Goal: Information Seeking & Learning: Learn about a topic

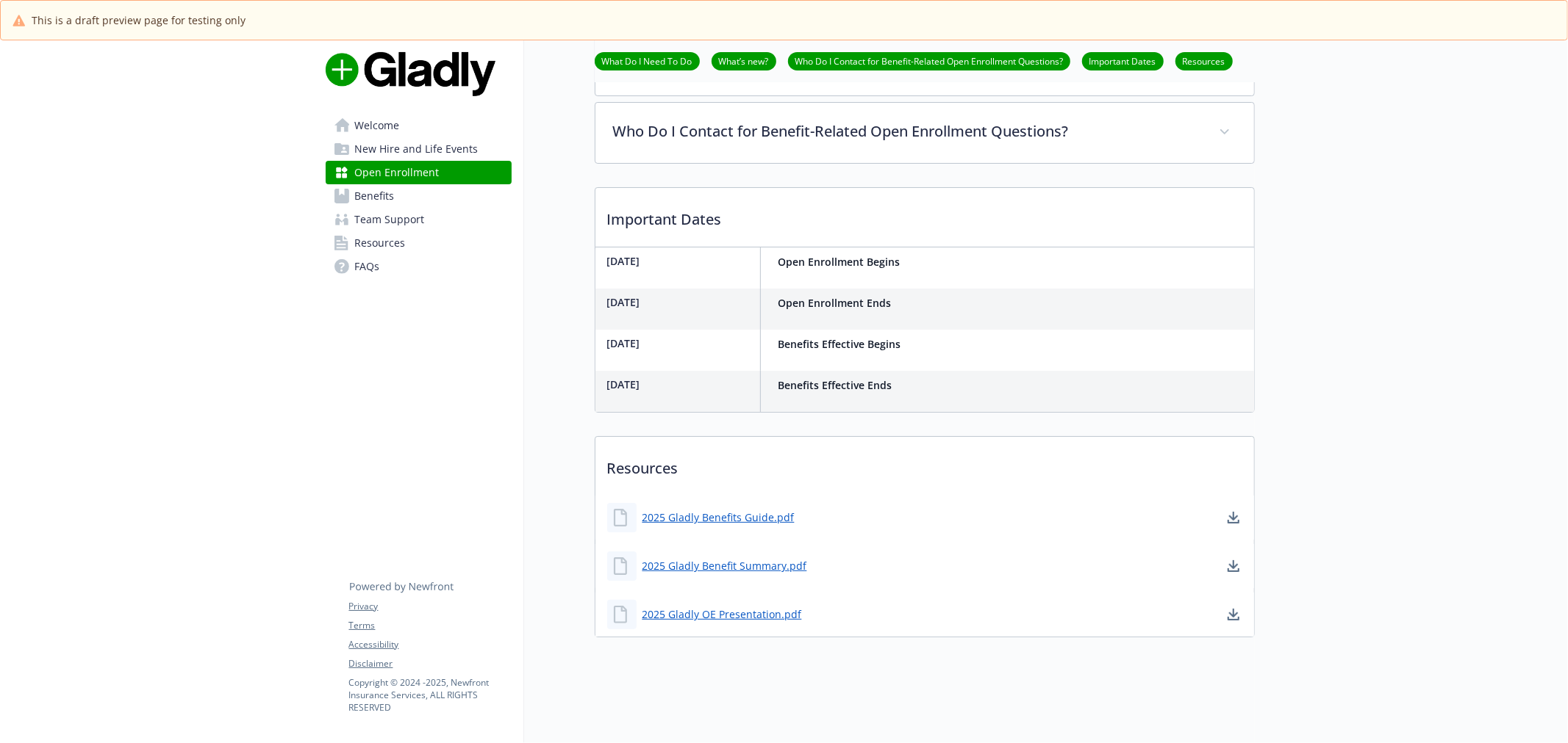
click at [410, 127] on link "Welcome" at bounding box center [418, 125] width 186 height 24
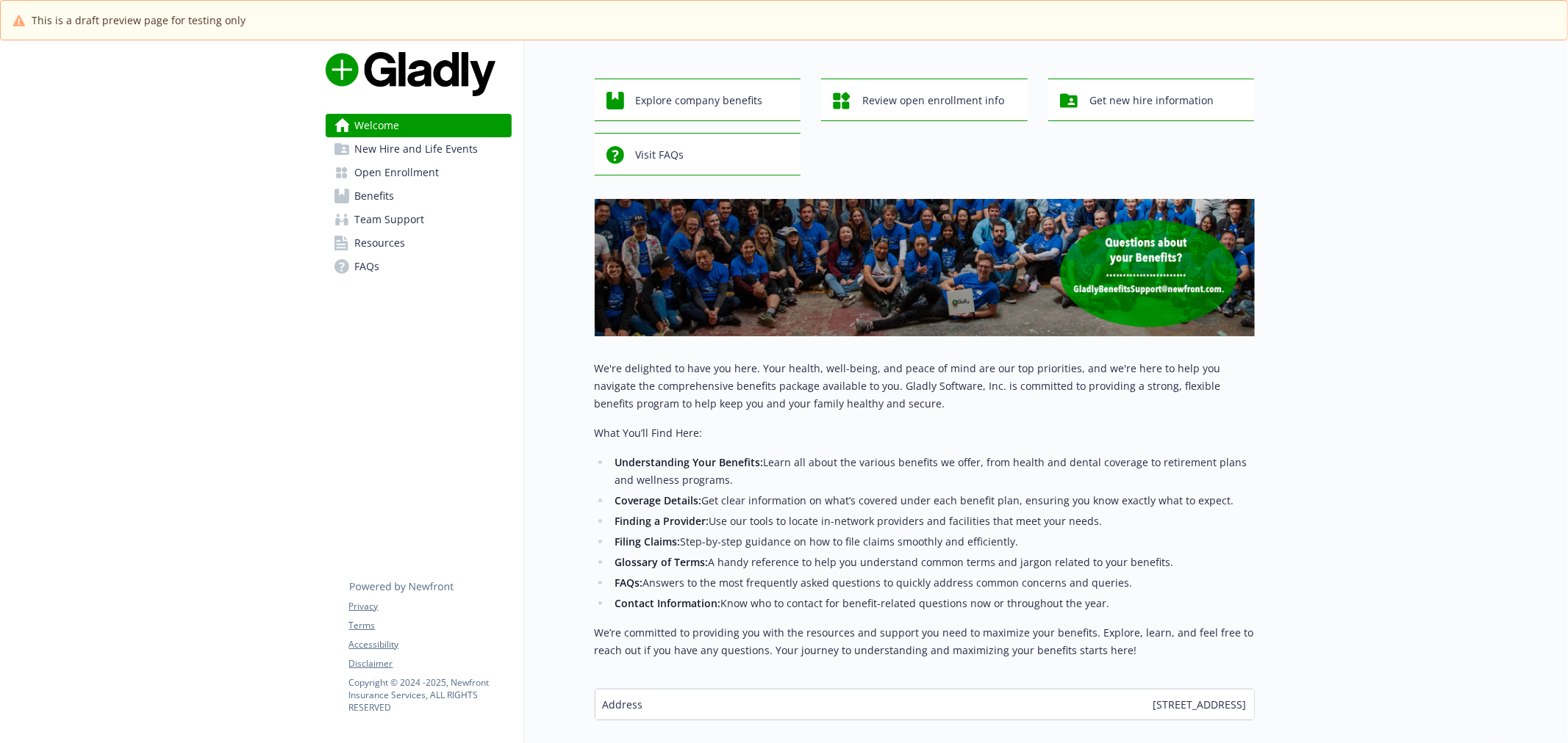
scroll to position [149, 0]
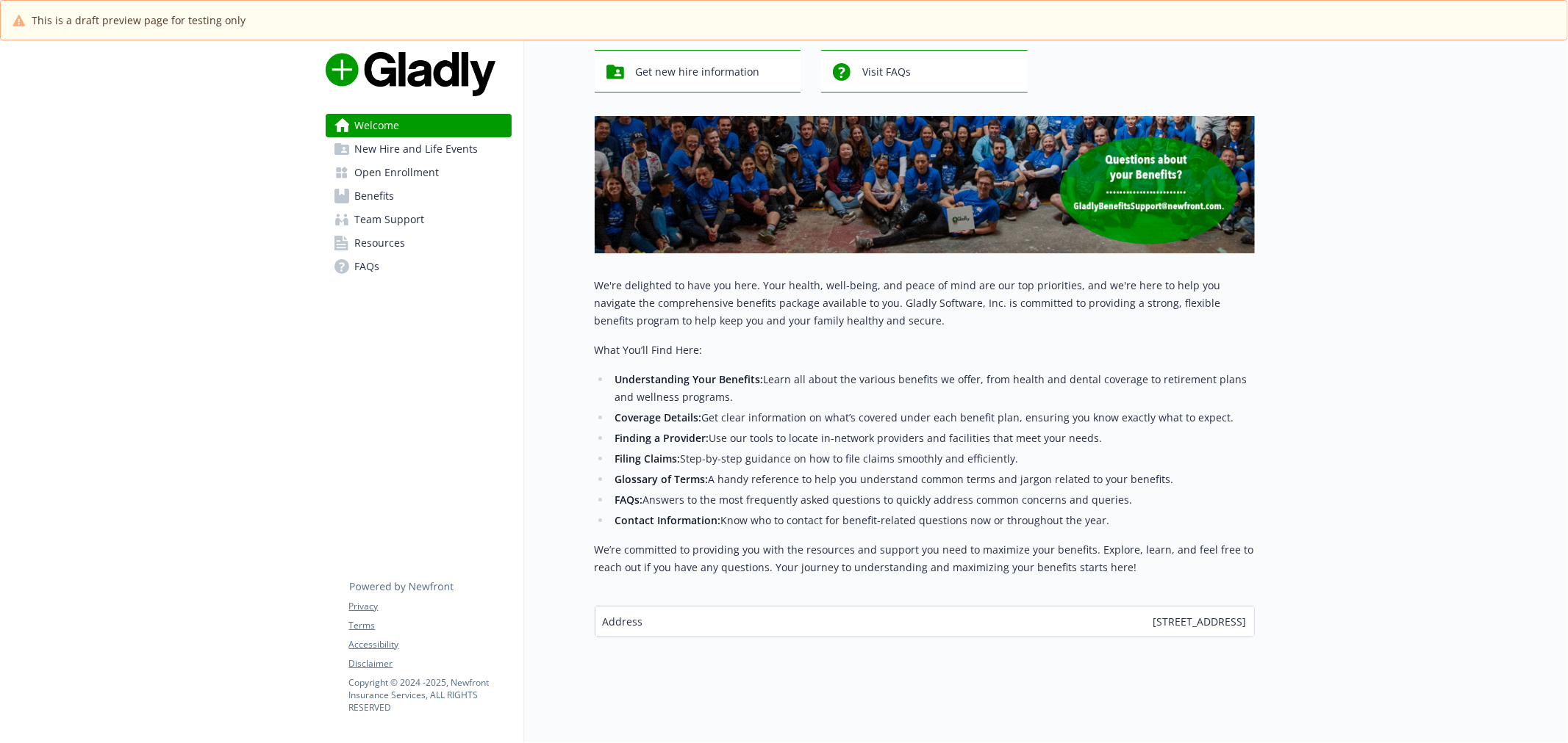
click at [419, 158] on span "New Hire and Life Events" at bounding box center [416, 149] width 123 height 24
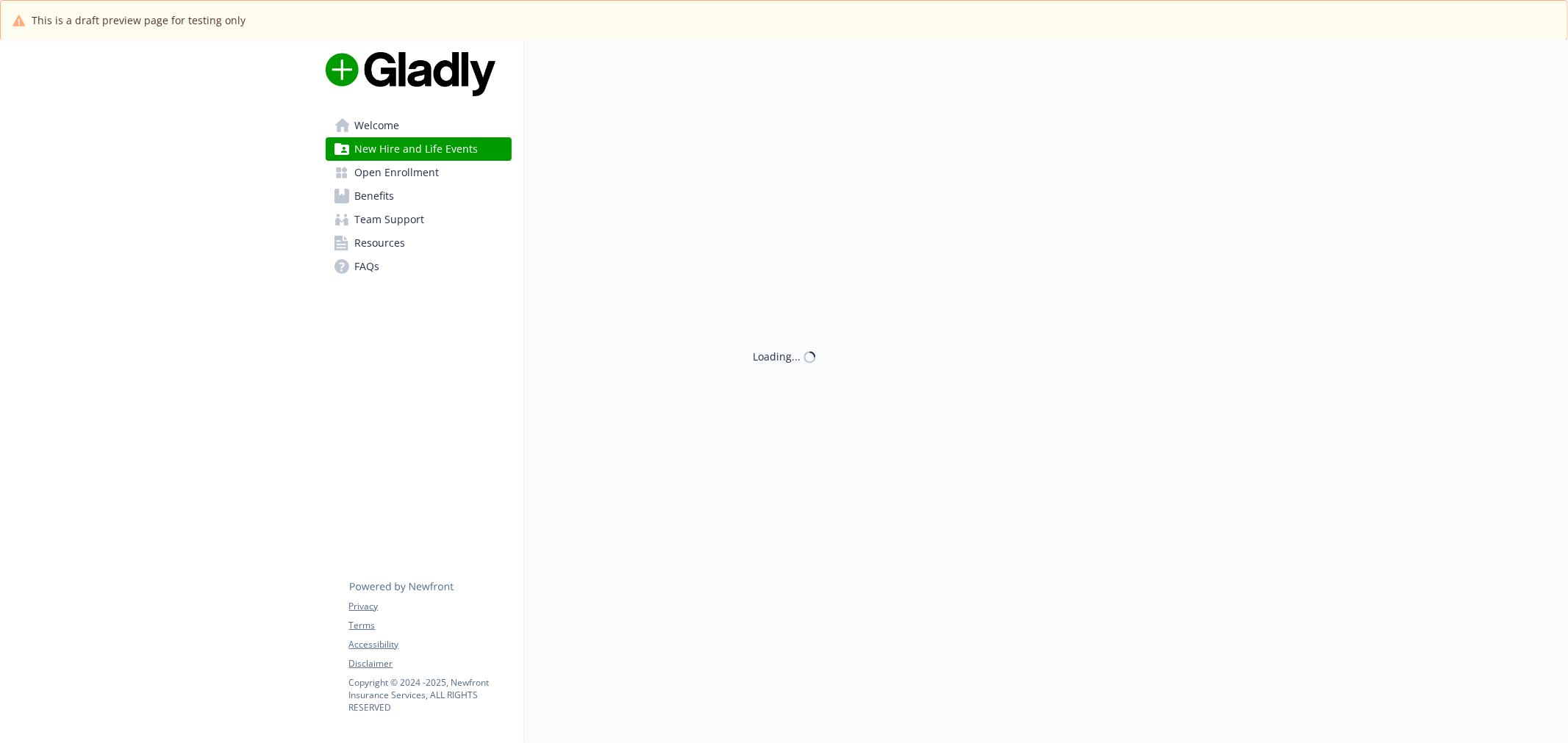
scroll to position [149, 0]
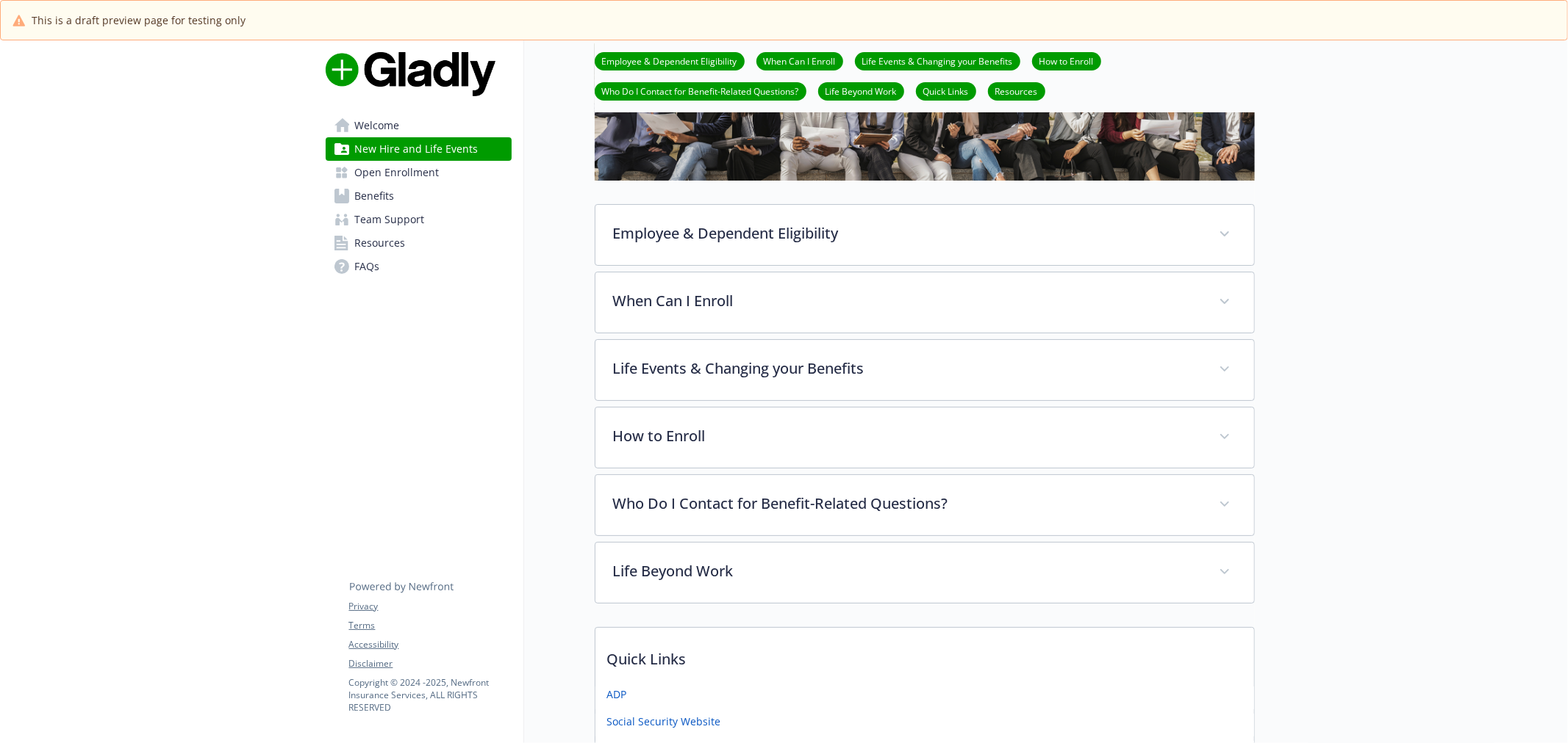
click at [414, 169] on span "Open Enrollment" at bounding box center [398, 172] width 85 height 24
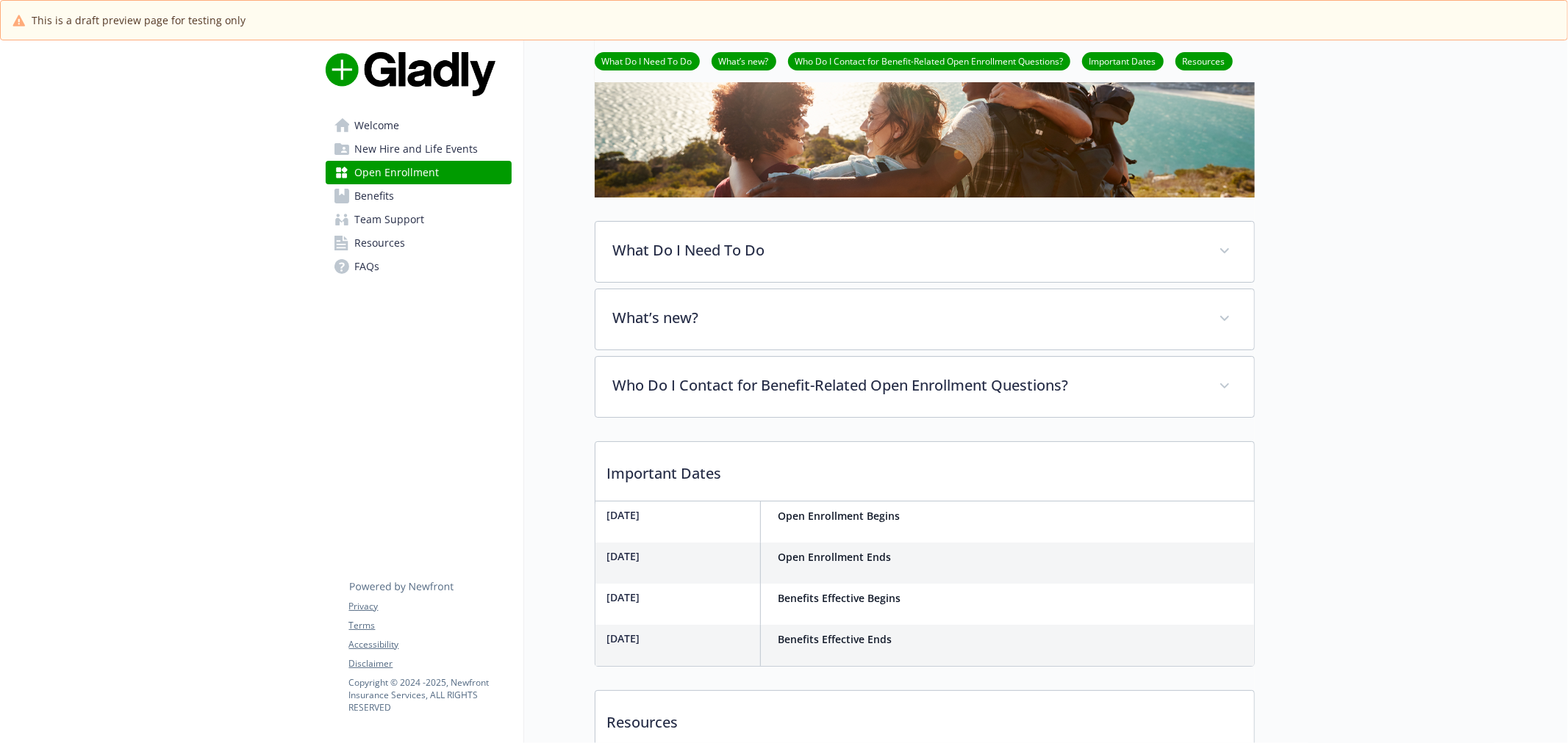
click at [402, 185] on span "Open Enrollment" at bounding box center [398, 172] width 85 height 24
click at [397, 194] on link "Benefits" at bounding box center [418, 196] width 186 height 24
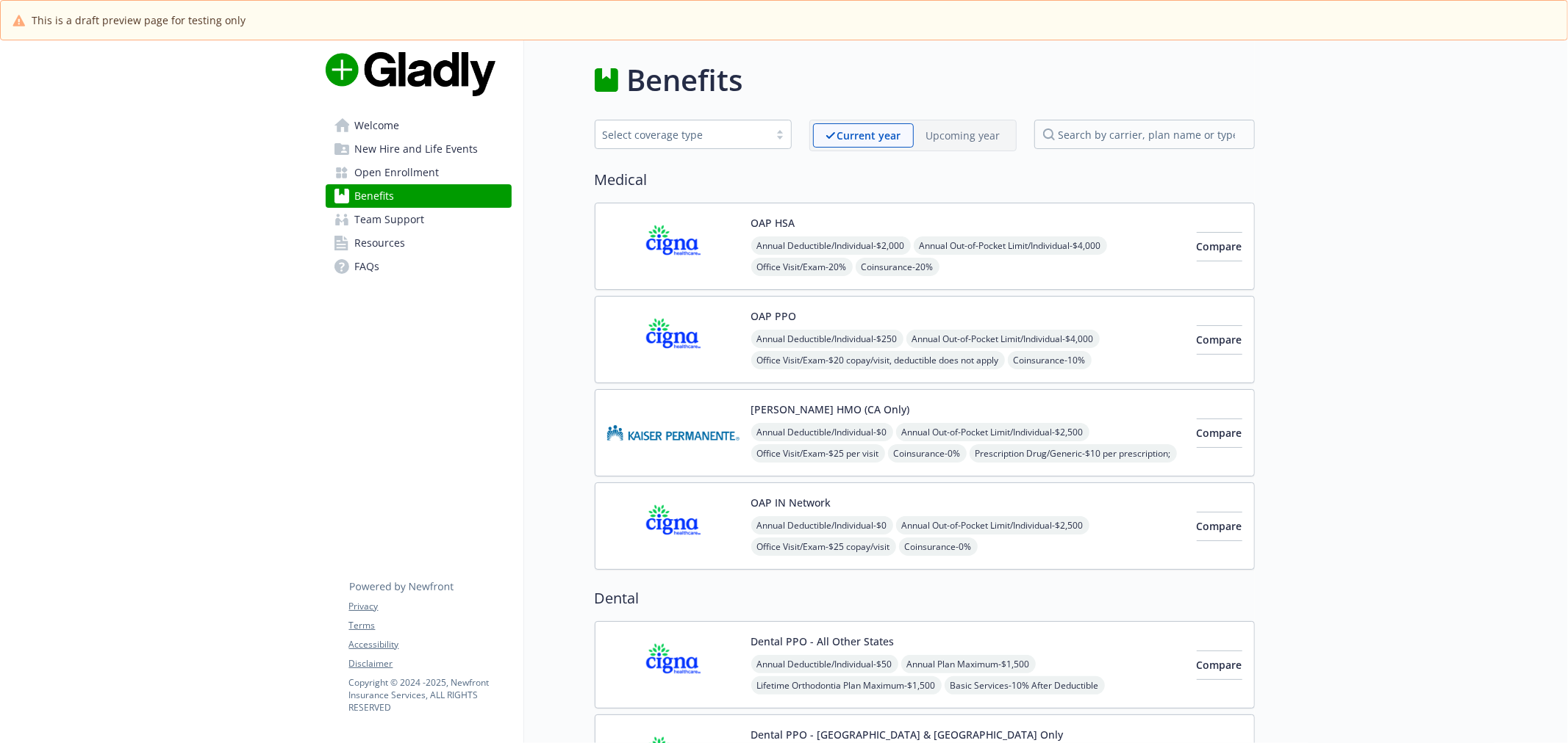
click at [981, 136] on p "Upcoming year" at bounding box center [963, 136] width 74 height 15
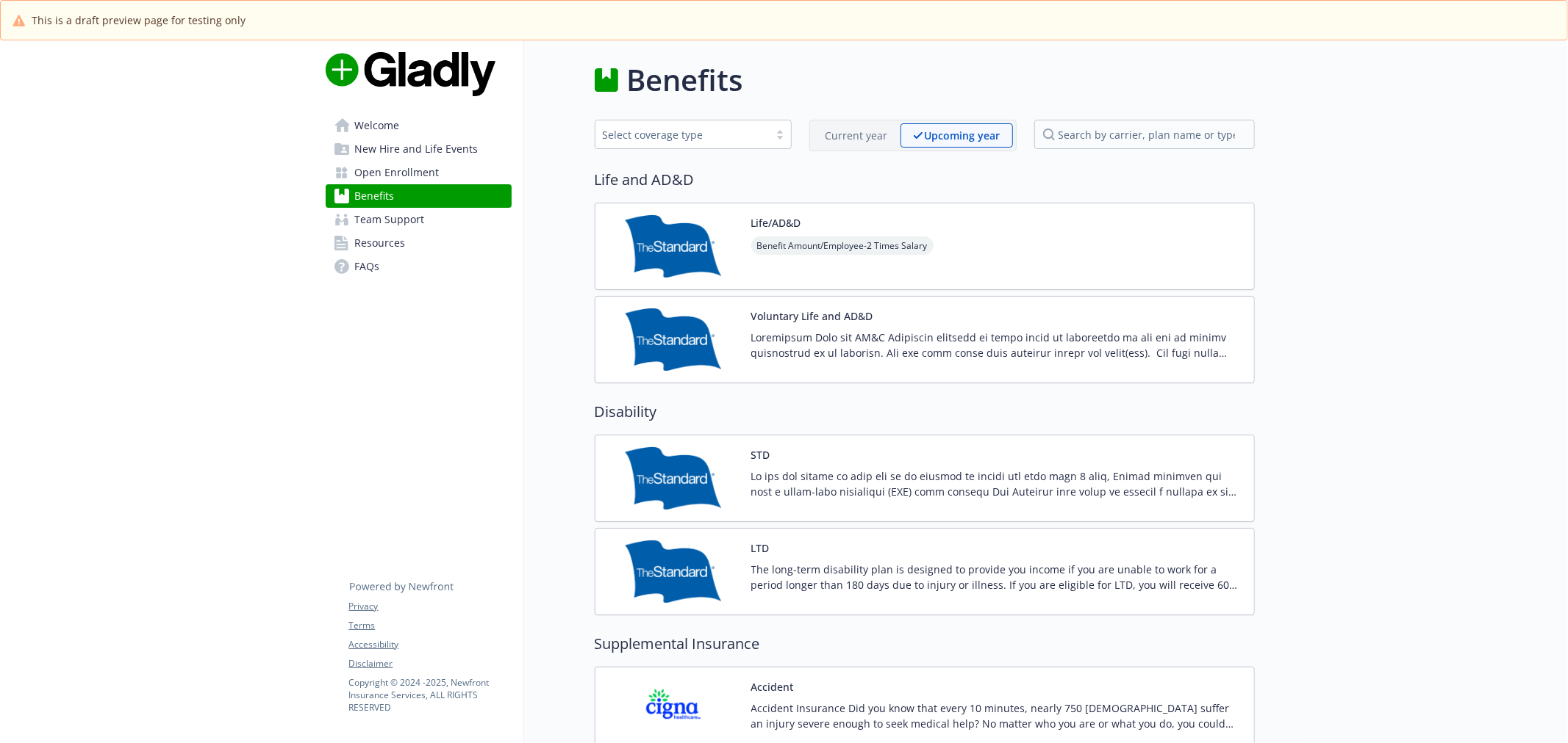
click at [880, 134] on p "Current year" at bounding box center [857, 136] width 62 height 15
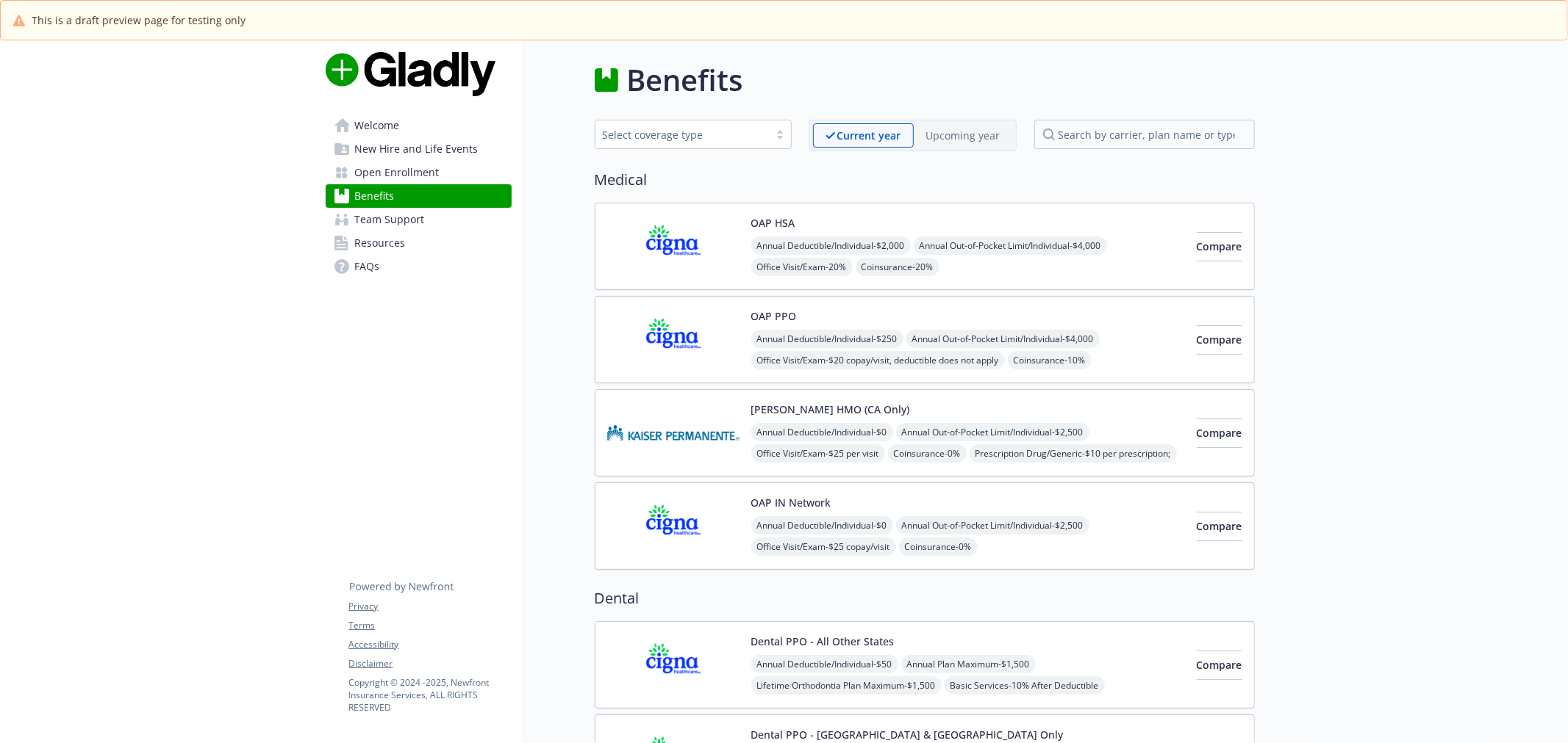
click at [686, 225] on img at bounding box center [673, 247] width 132 height 62
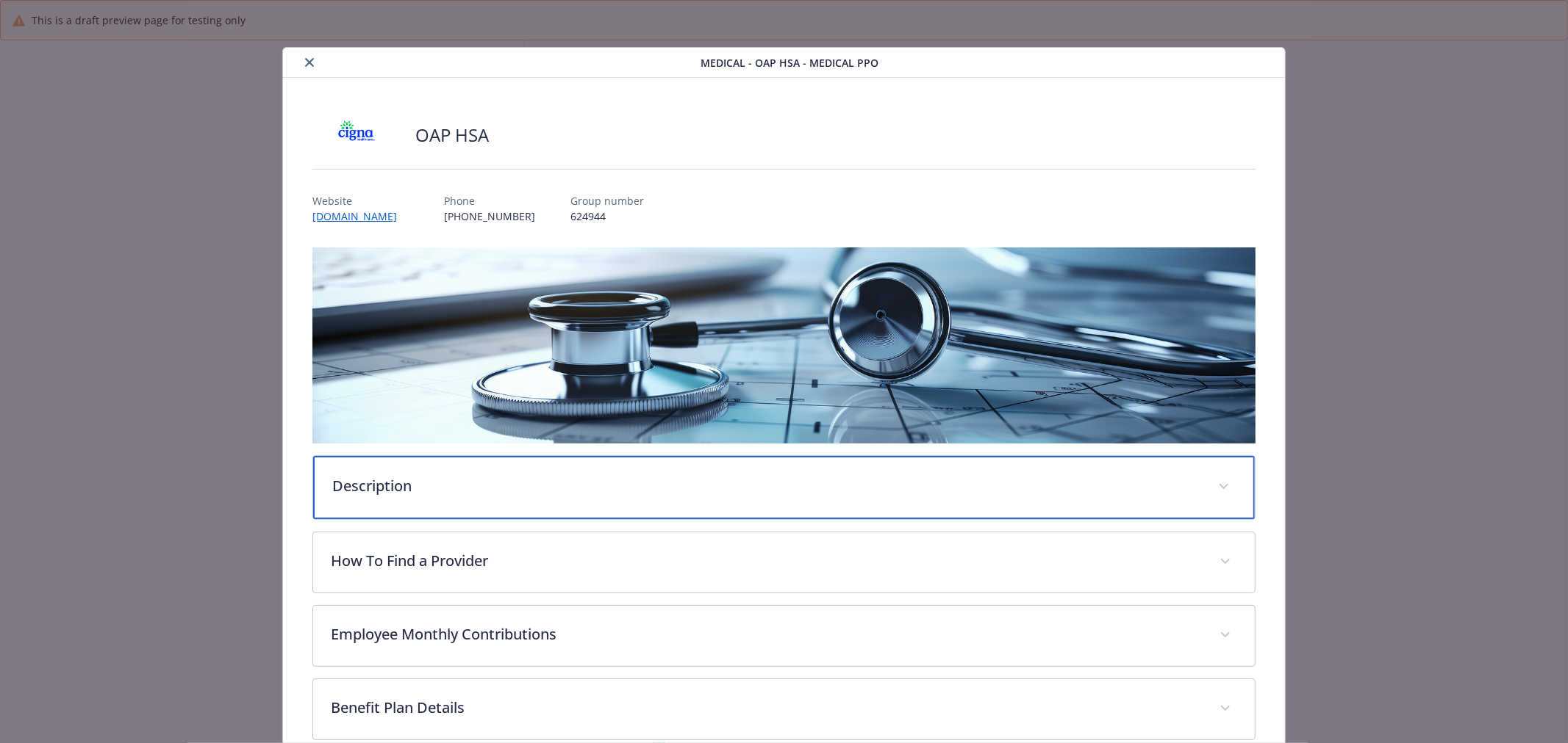
click at [647, 489] on p "Description" at bounding box center [766, 486] width 868 height 22
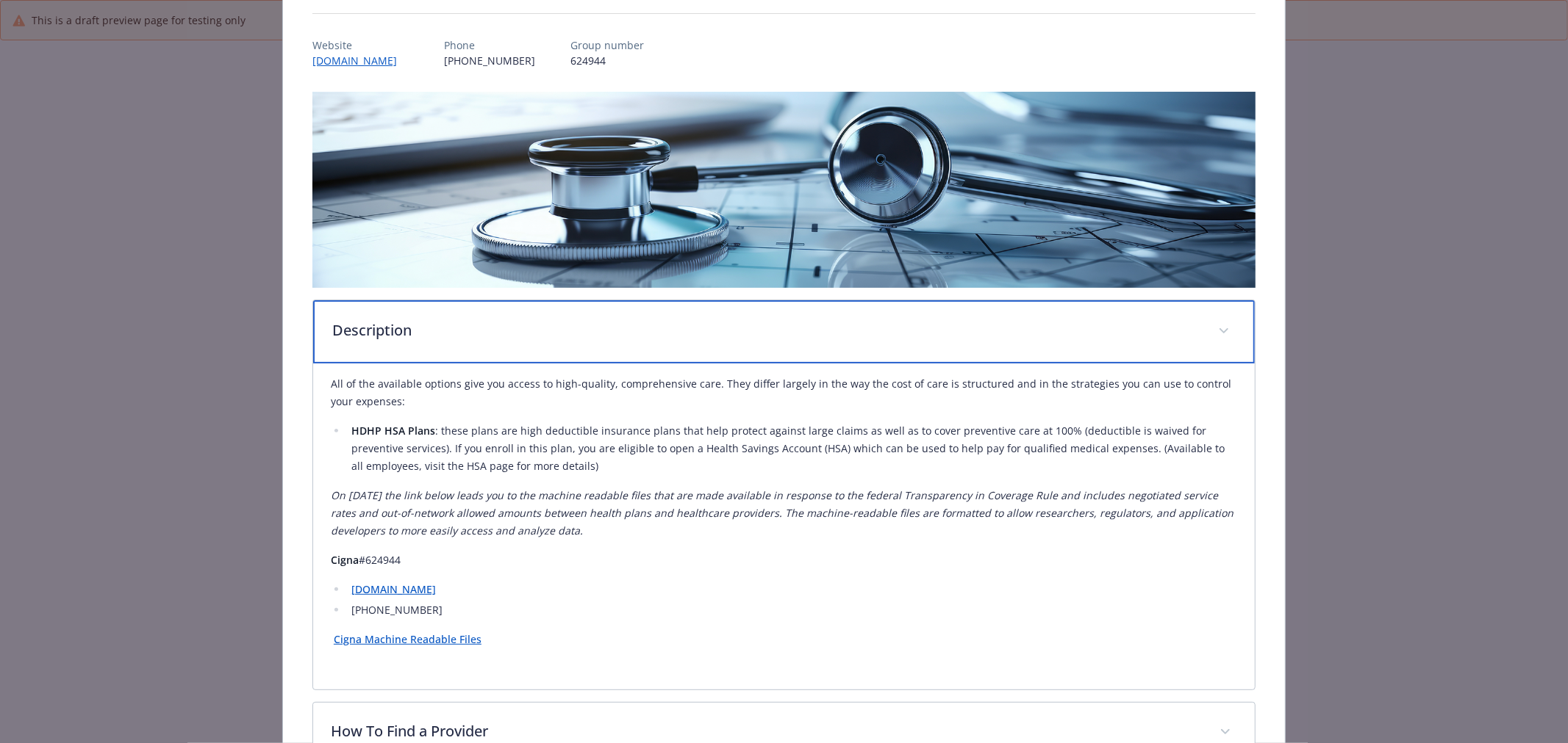
scroll to position [163, 0]
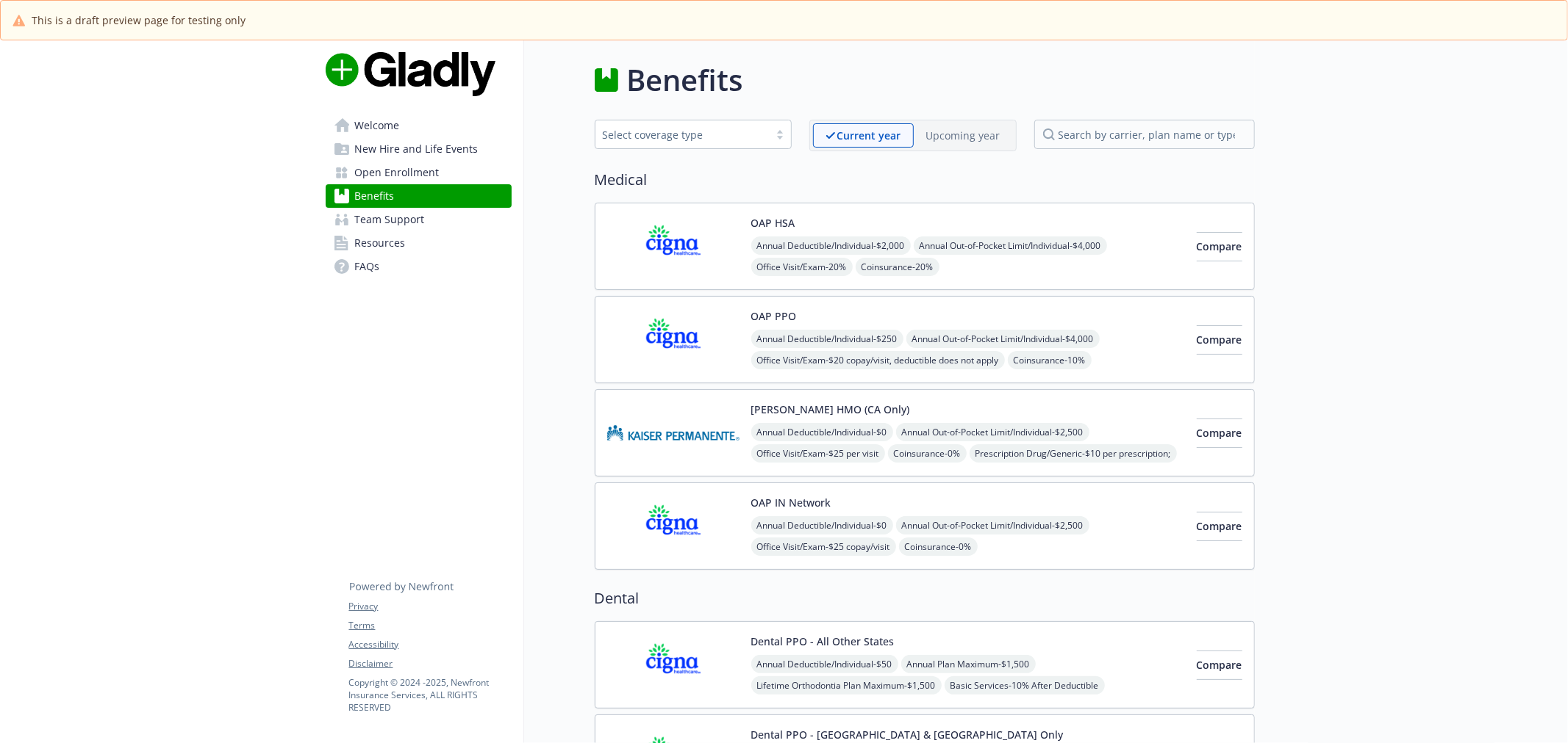
click at [963, 144] on div "Upcoming year" at bounding box center [963, 136] width 99 height 24
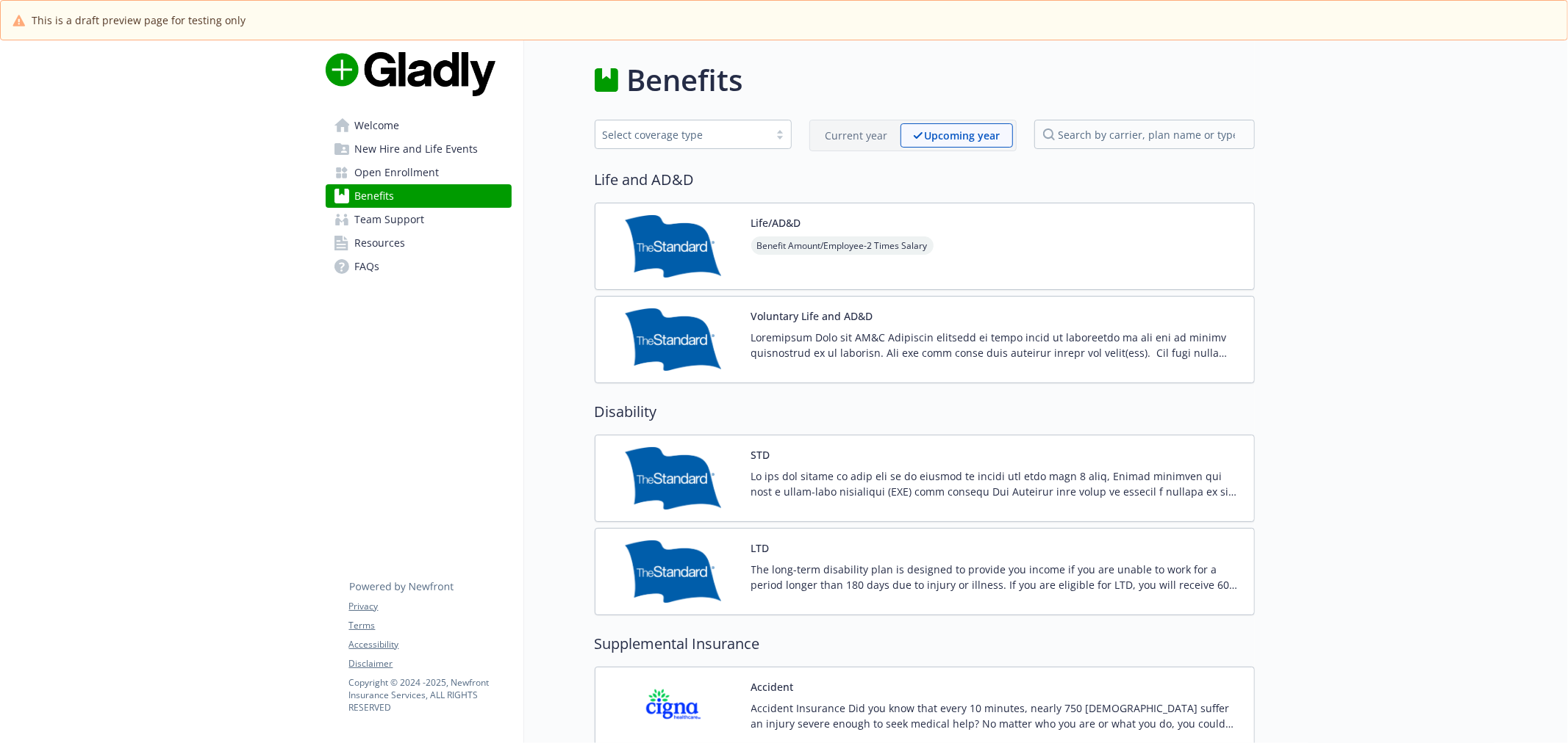
click at [659, 274] on img at bounding box center [673, 247] width 132 height 62
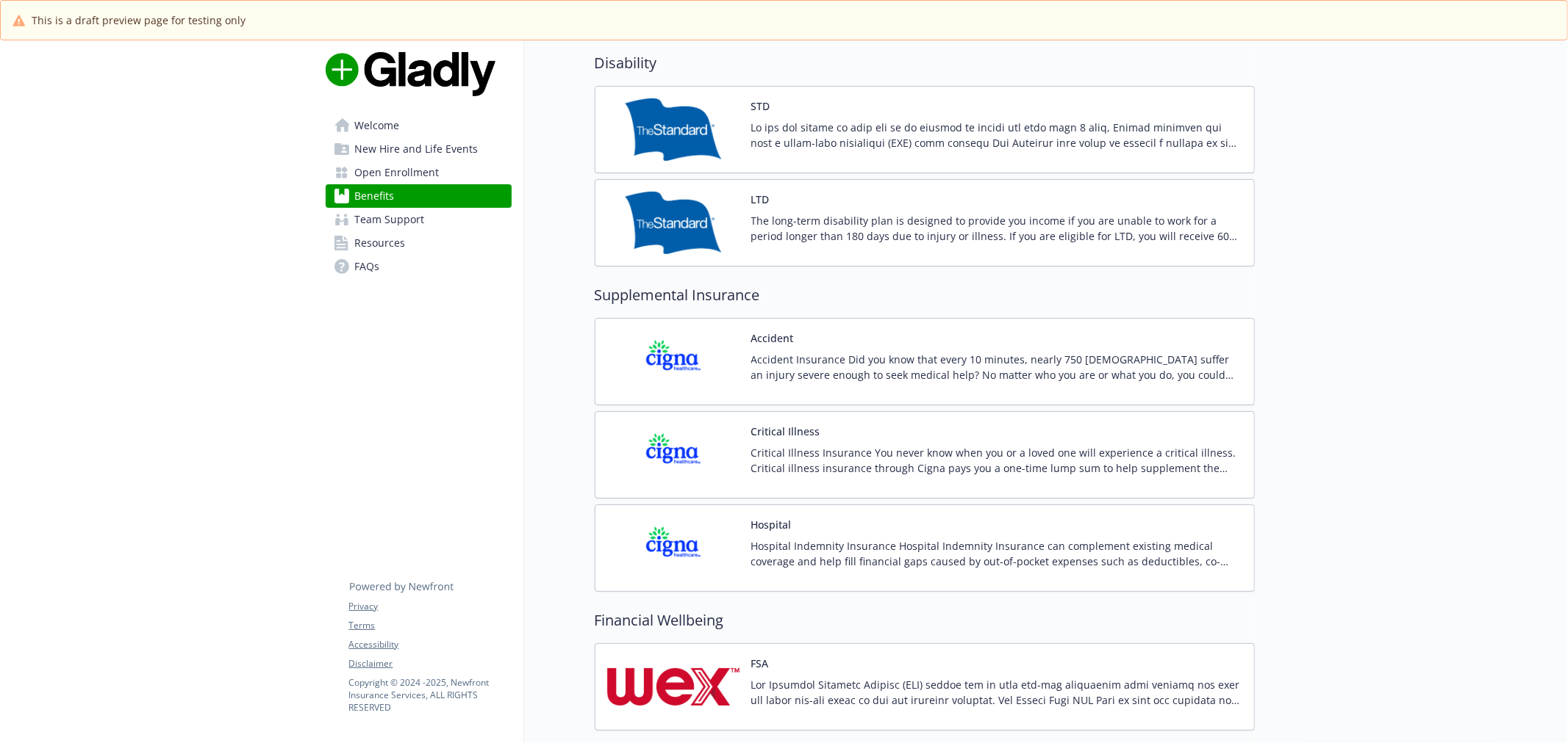
click at [926, 352] on p "Accident Insurance Did you know that every 10 minutes, nearly 750 Americans suf…" at bounding box center [996, 367] width 491 height 31
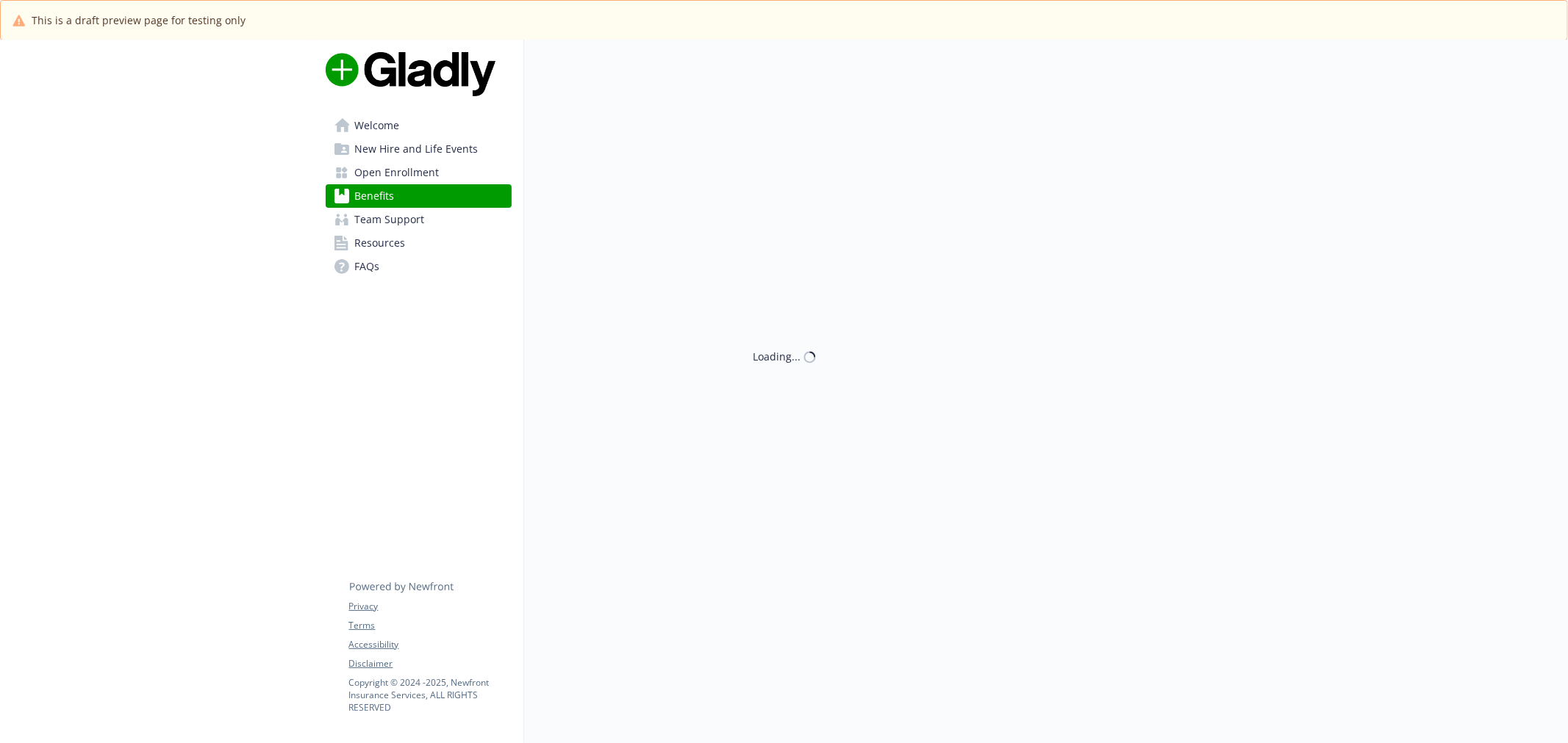
scroll to position [349, 0]
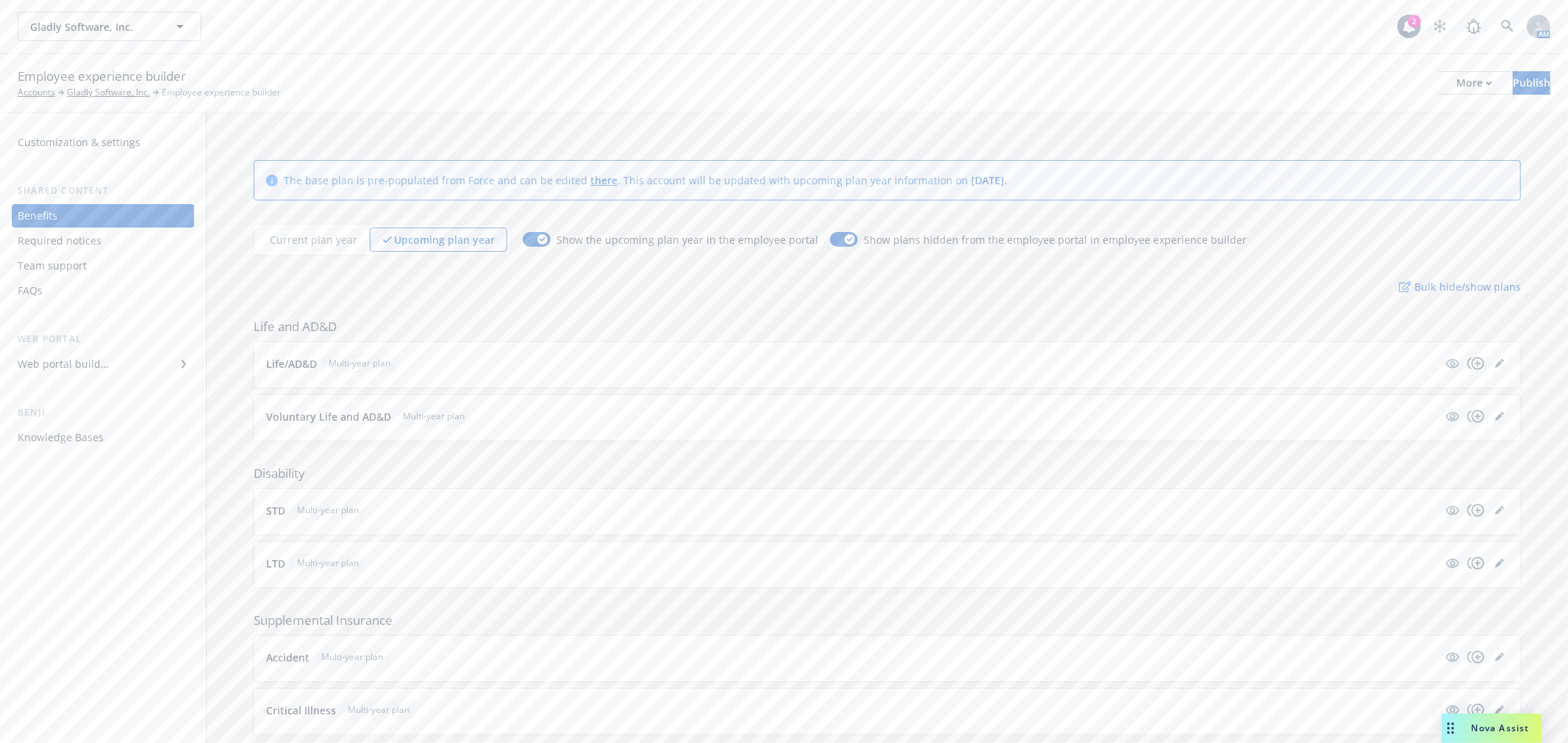
click at [323, 224] on div "Current plan year Upcoming plan year" at bounding box center [382, 240] width 257 height 32
click at [329, 239] on p "Current plan year" at bounding box center [313, 239] width 88 height 15
